Goal: Navigation & Orientation: Go to known website

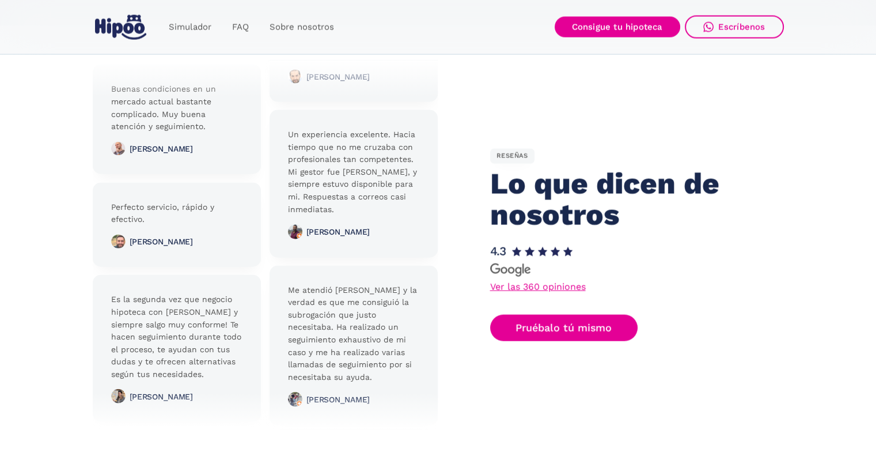
scroll to position [2592, 0]
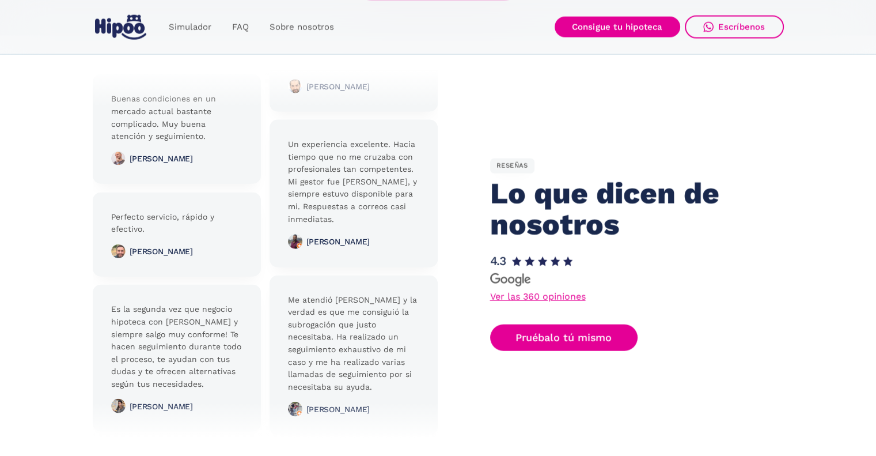
click at [550, 298] on link "Ver las 360 opiniones" at bounding box center [538, 296] width 96 height 9
